Goal: Task Accomplishment & Management: Manage account settings

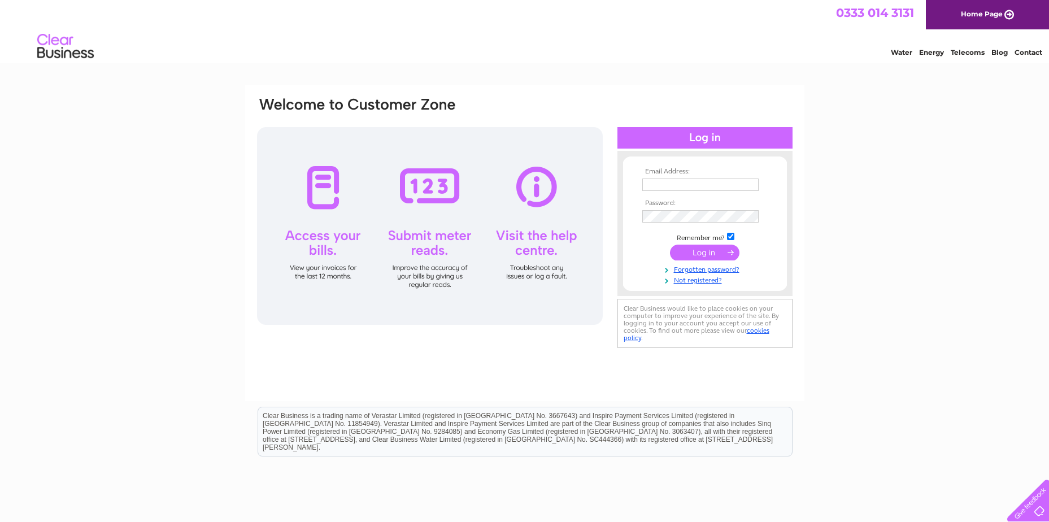
type input "general_ledger@macfarlanepackaging.com"
click at [720, 251] on input "submit" at bounding box center [704, 252] width 69 height 16
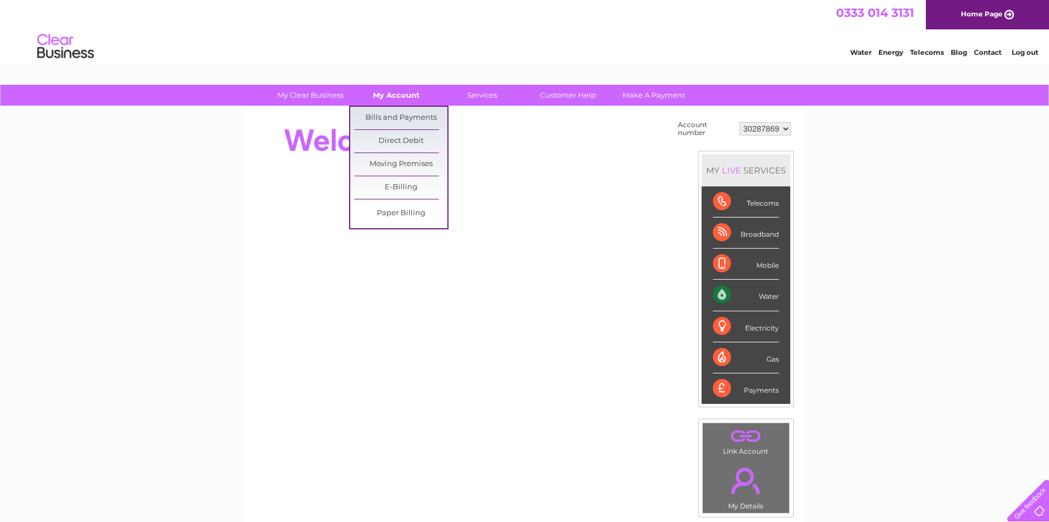
click at [381, 94] on link "My Account" at bounding box center [396, 95] width 93 height 21
click at [391, 116] on link "Bills and Payments" at bounding box center [400, 118] width 93 height 23
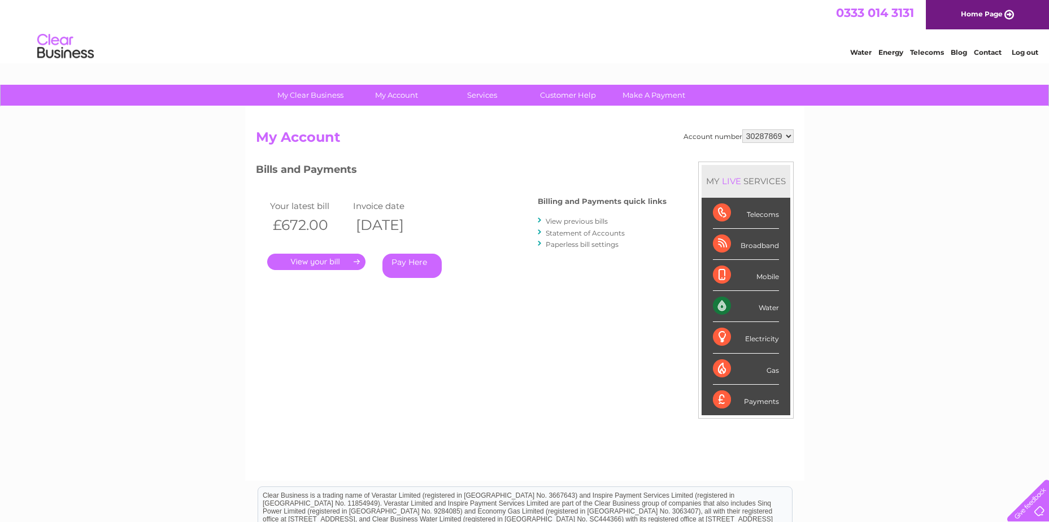
click at [325, 260] on link "." at bounding box center [316, 262] width 98 height 16
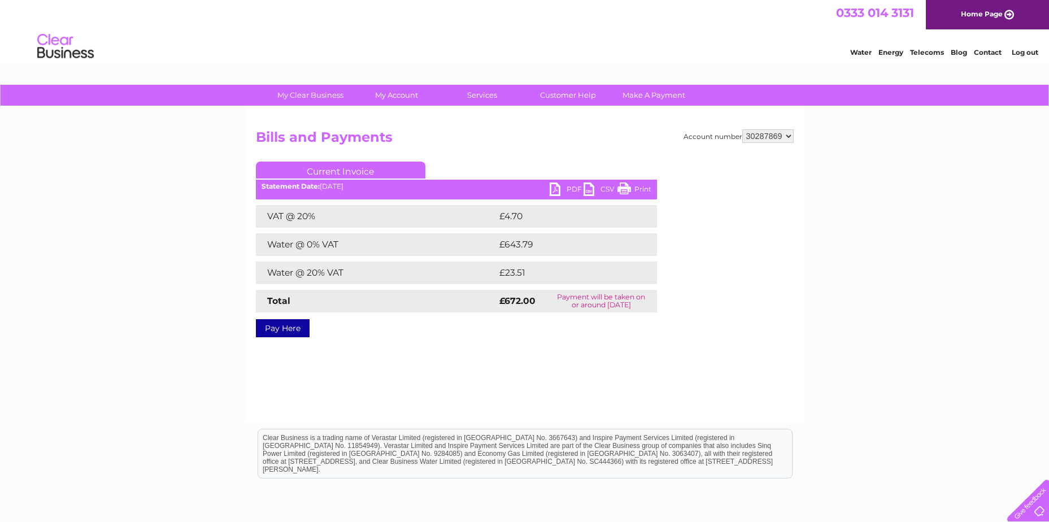
click at [572, 187] on link "PDF" at bounding box center [566, 190] width 34 height 16
